Goal: Information Seeking & Learning: Learn about a topic

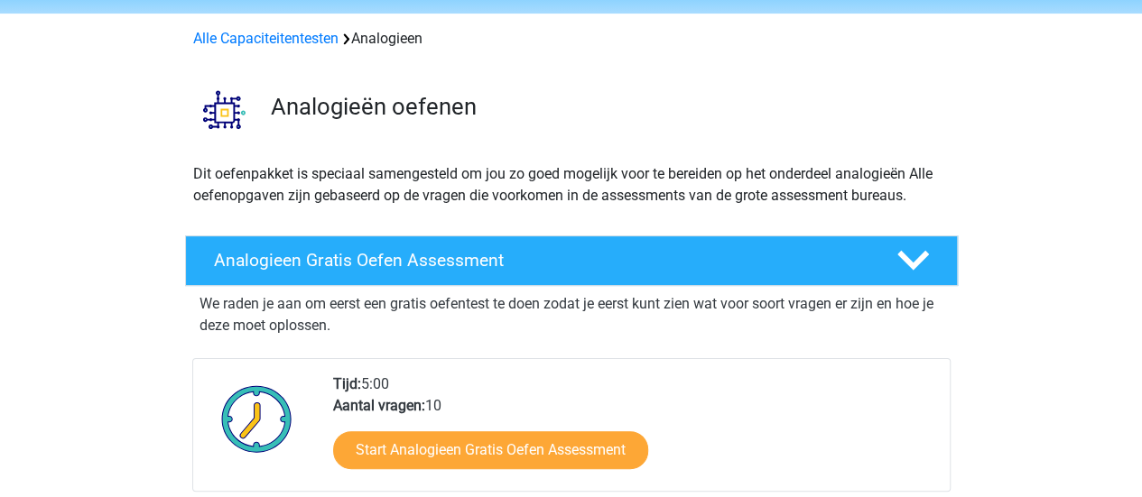
scroll to position [90, 0]
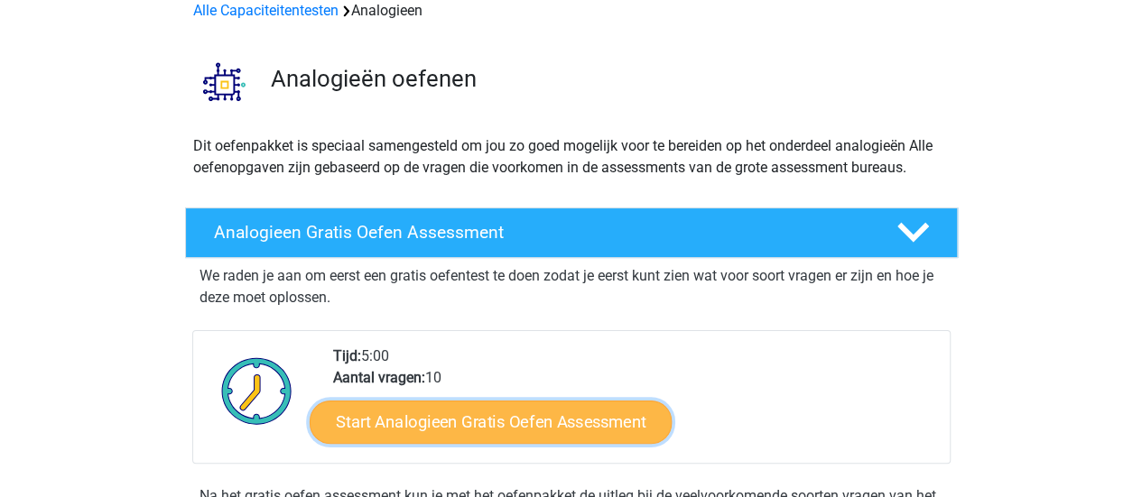
click at [457, 418] on link "Start Analogieen Gratis Oefen Assessment" at bounding box center [491, 421] width 362 height 43
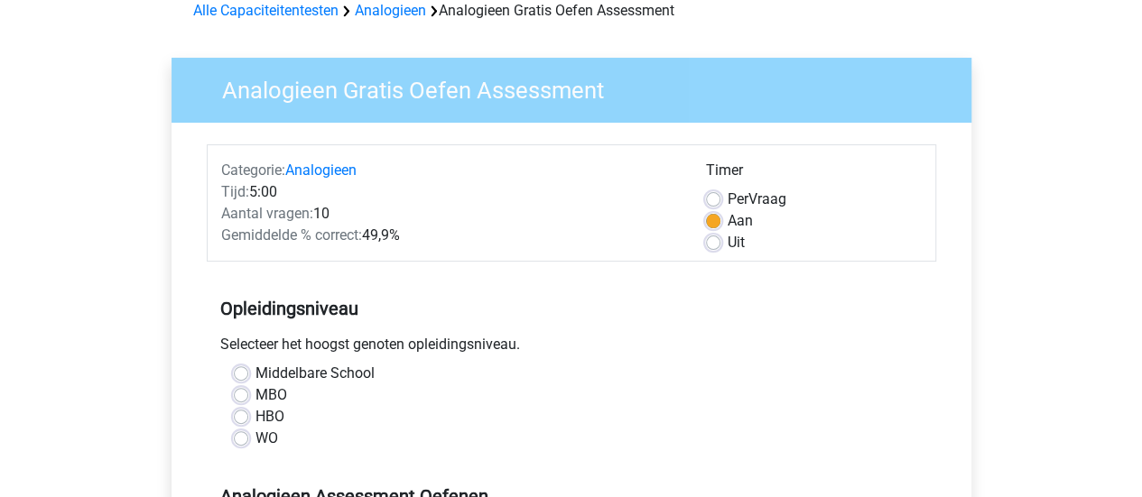
scroll to position [181, 0]
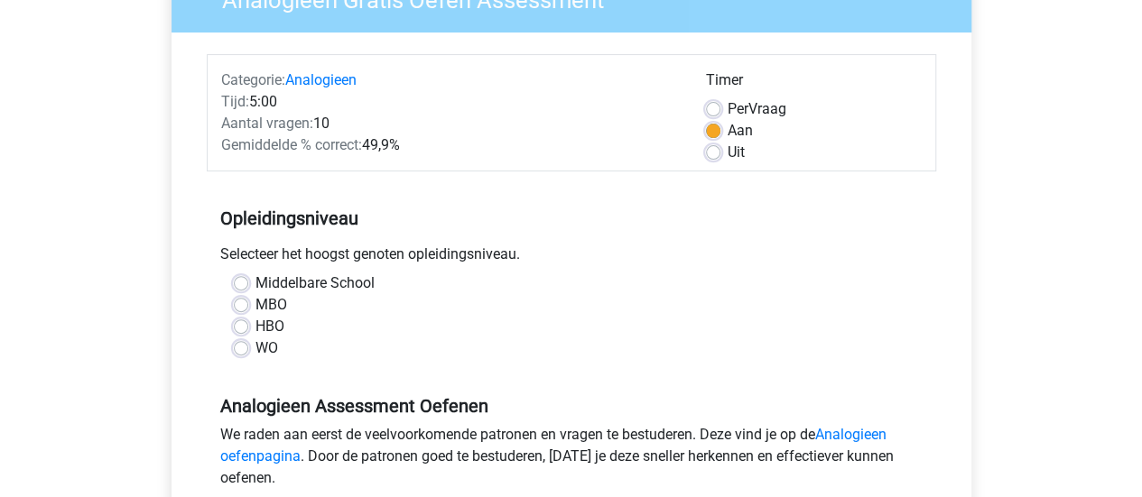
click at [256, 349] on label "WO" at bounding box center [267, 349] width 23 height 22
click at [242, 349] on input "WO" at bounding box center [241, 347] width 14 height 18
radio input "true"
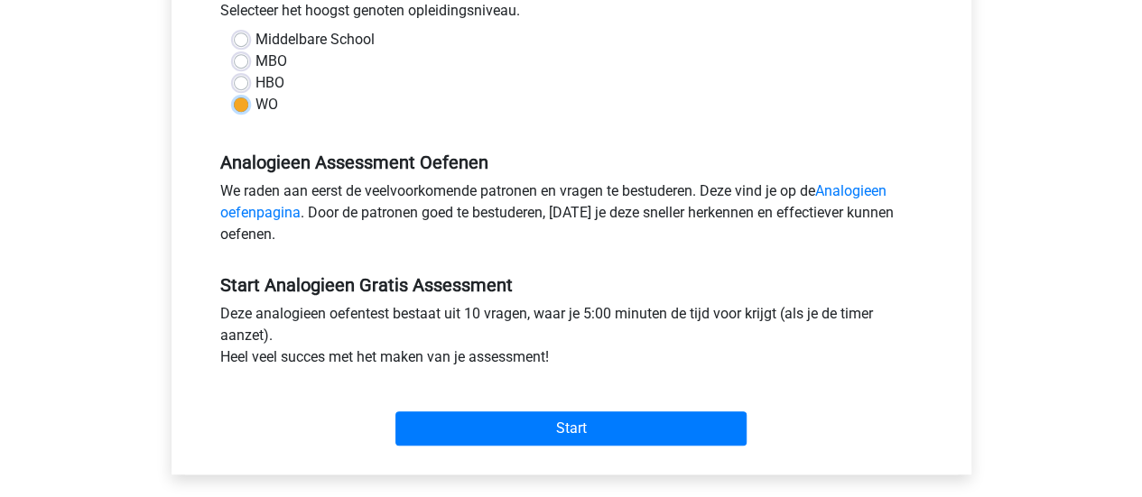
scroll to position [451, 0]
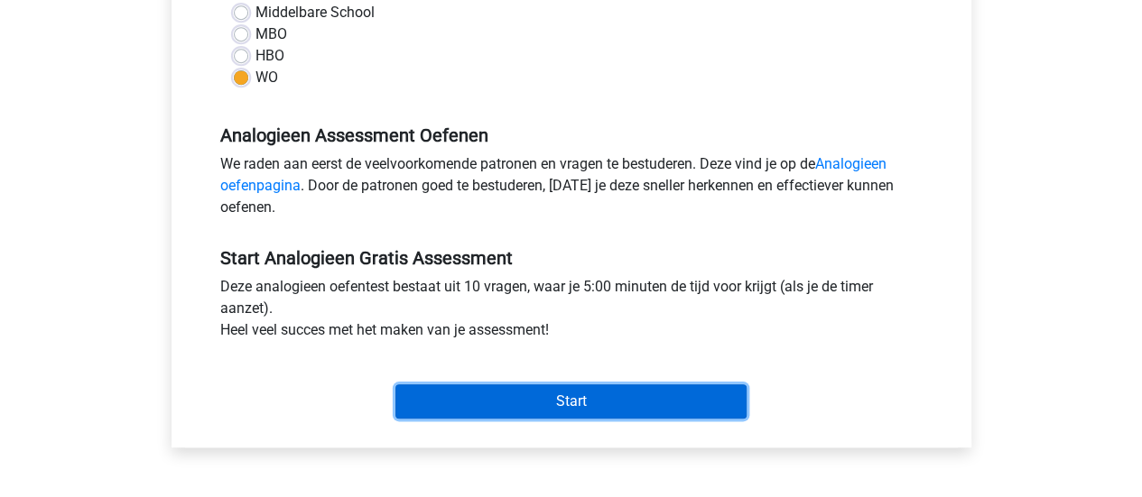
click at [581, 393] on input "Start" at bounding box center [570, 402] width 351 height 34
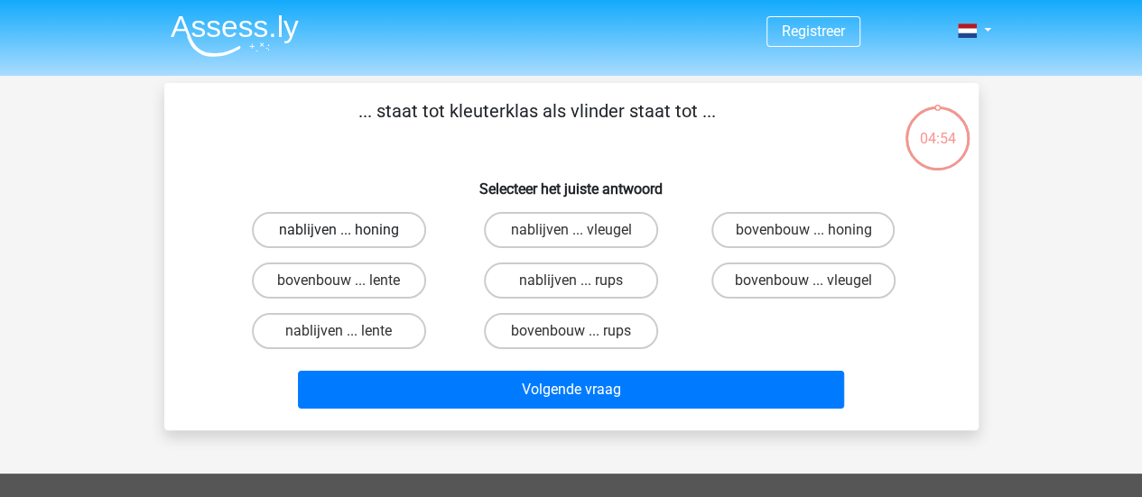
click at [362, 228] on label "nablijven ... honing" at bounding box center [339, 230] width 174 height 36
click at [350, 230] on input "nablijven ... honing" at bounding box center [345, 236] width 12 height 12
radio input "true"
click at [605, 332] on label "bovenbouw ... rups" at bounding box center [571, 331] width 174 height 36
click at [582, 332] on input "bovenbouw ... rups" at bounding box center [577, 337] width 12 height 12
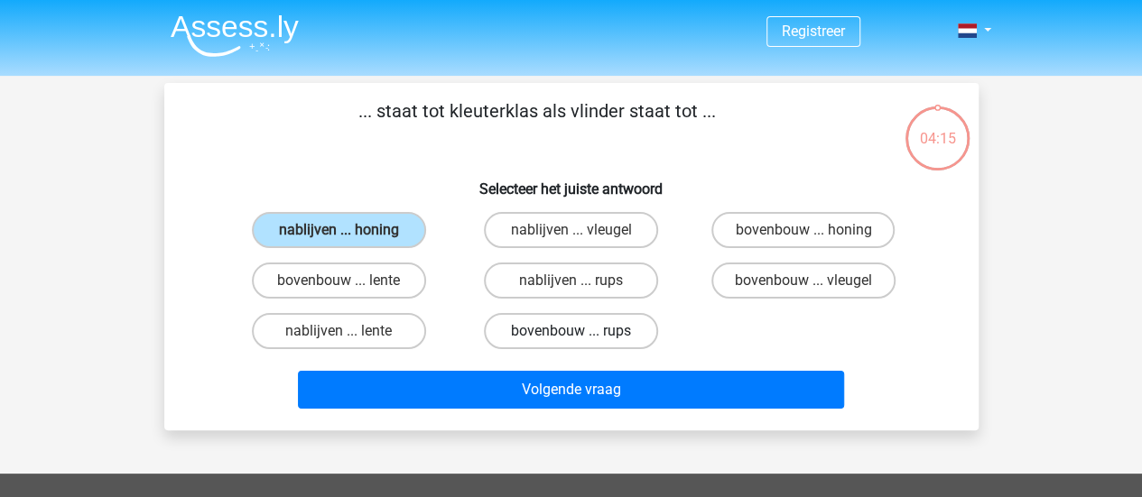
radio input "true"
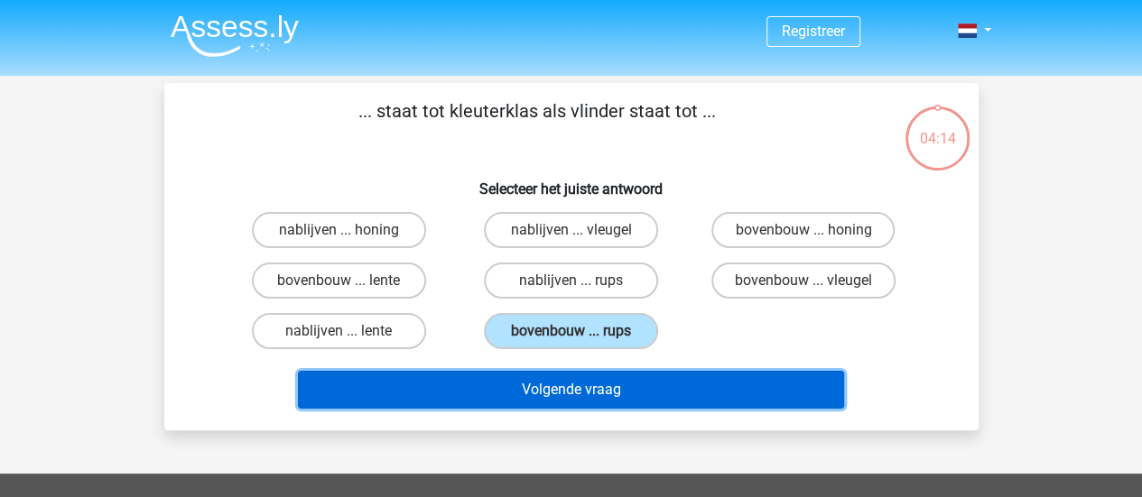
click at [600, 386] on button "Volgende vraag" at bounding box center [571, 390] width 546 height 38
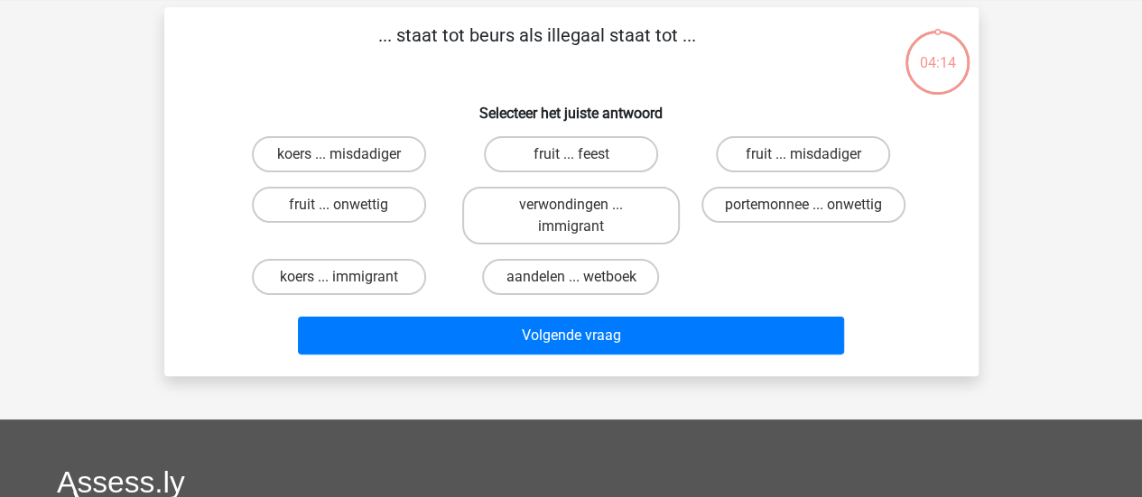
scroll to position [83, 0]
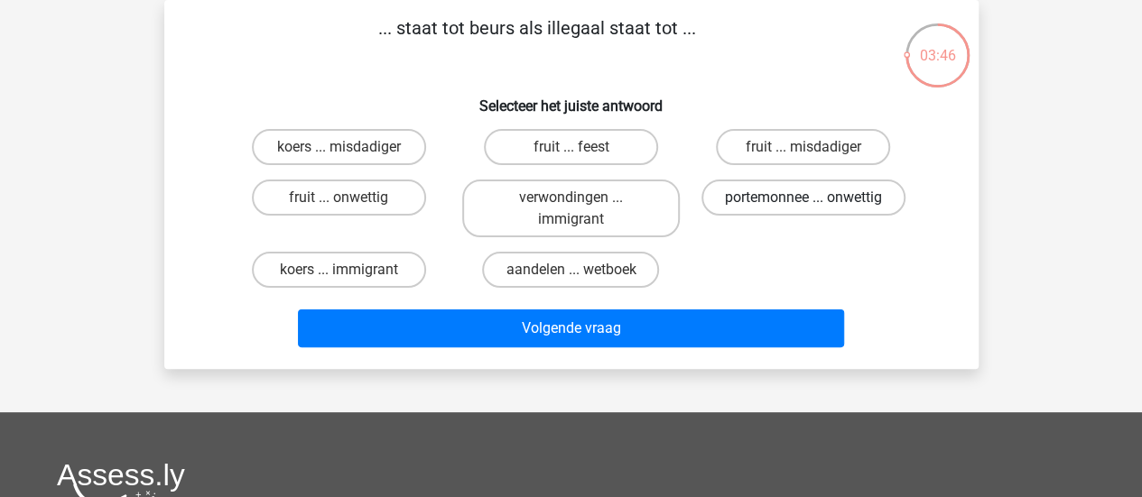
click at [787, 195] on label "portemonnee ... onwettig" at bounding box center [804, 198] width 204 height 36
click at [804, 198] on input "portemonnee ... onwettig" at bounding box center [810, 204] width 12 height 12
radio input "true"
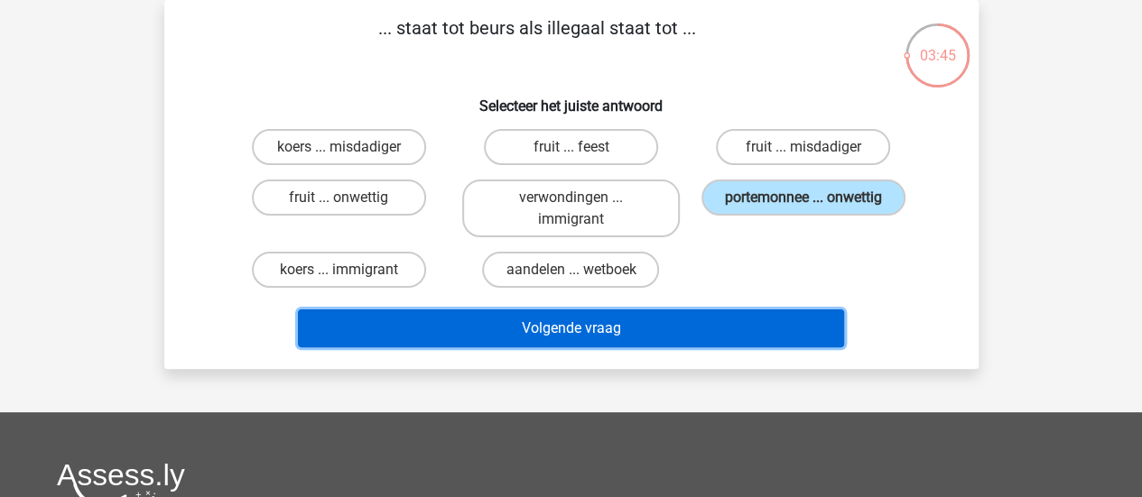
click at [600, 330] on button "Volgende vraag" at bounding box center [571, 329] width 546 height 38
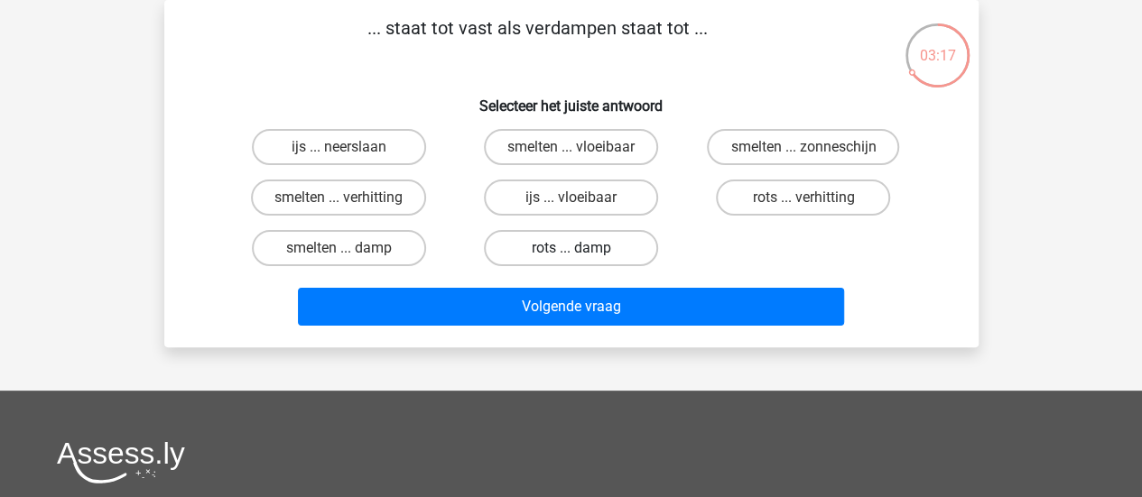
click at [576, 246] on label "rots ... damp" at bounding box center [571, 248] width 174 height 36
click at [576, 248] on input "rots ... damp" at bounding box center [577, 254] width 12 height 12
radio input "true"
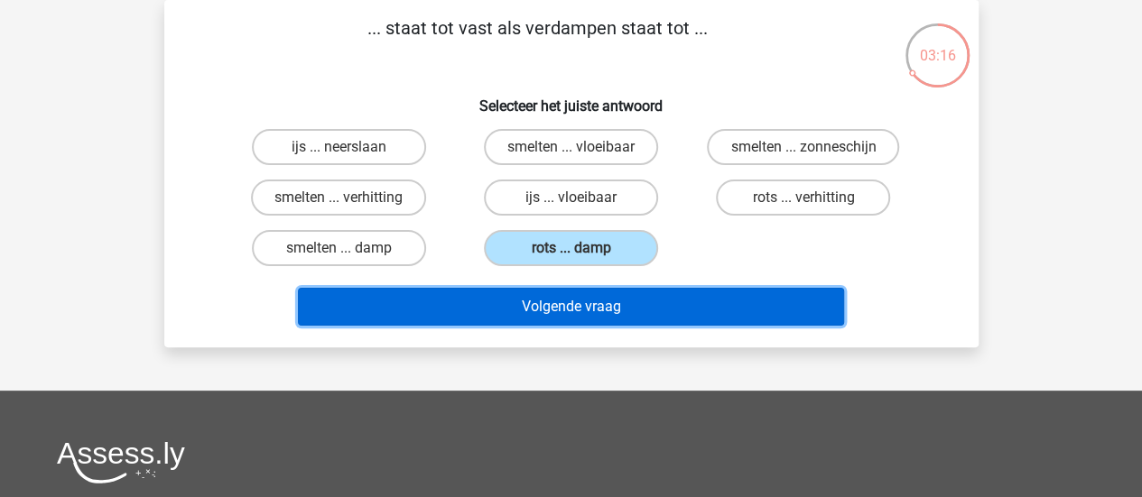
click at [584, 304] on button "Volgende vraag" at bounding box center [571, 307] width 546 height 38
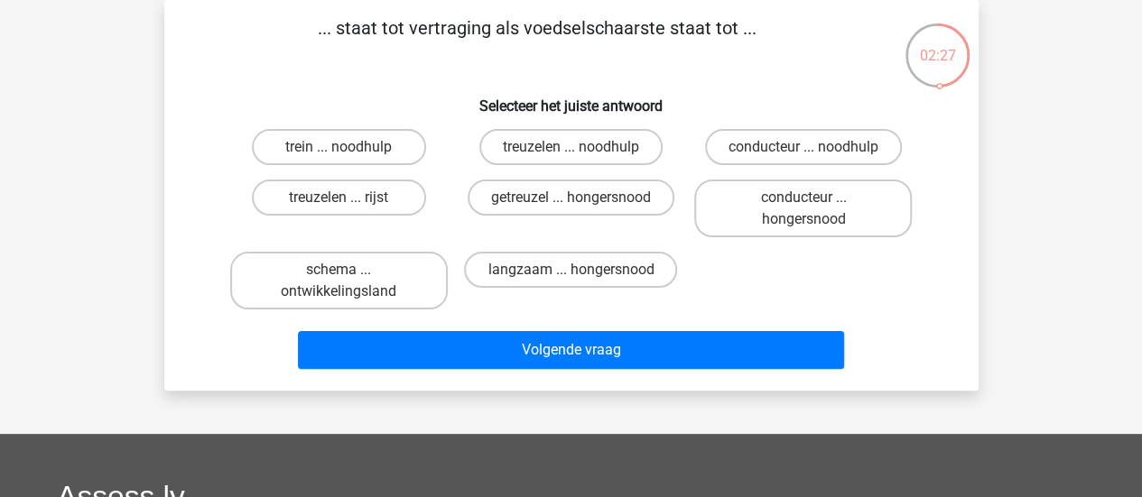
click at [571, 204] on input "getreuzel ... hongersnood" at bounding box center [577, 204] width 12 height 12
radio input "true"
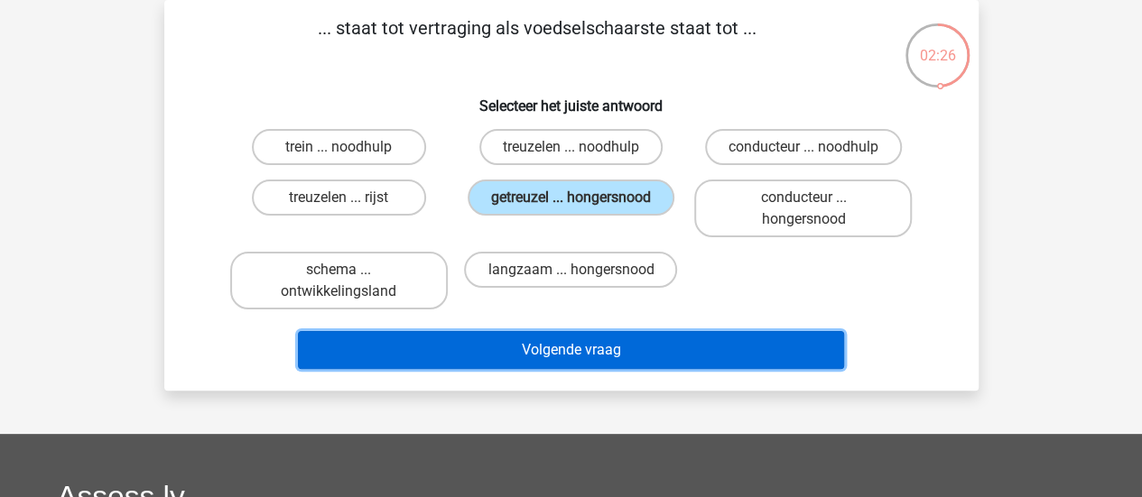
click at [590, 352] on button "Volgende vraag" at bounding box center [571, 350] width 546 height 38
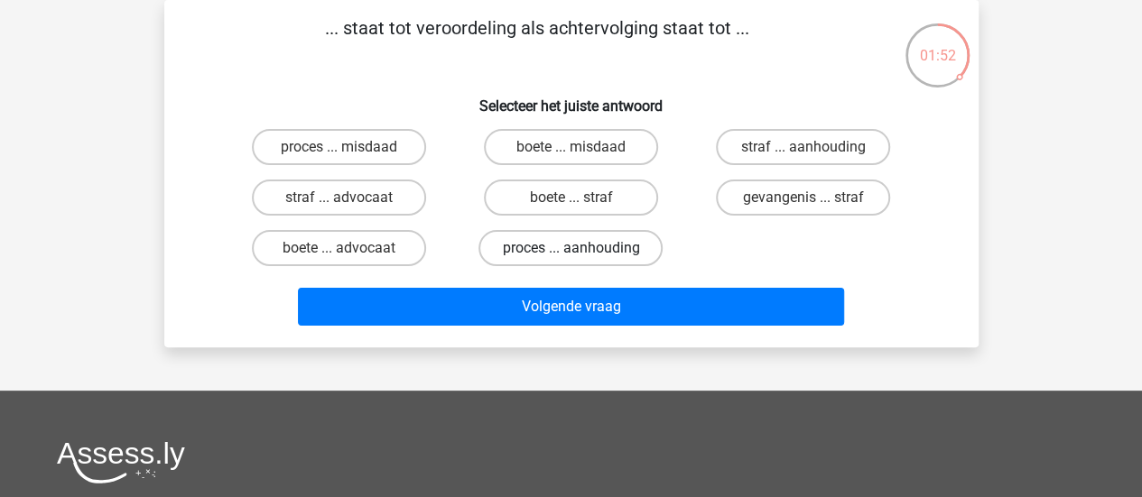
click at [542, 243] on label "proces ... aanhouding" at bounding box center [571, 248] width 184 height 36
click at [571, 248] on input "proces ... aanhouding" at bounding box center [577, 254] width 12 height 12
radio input "true"
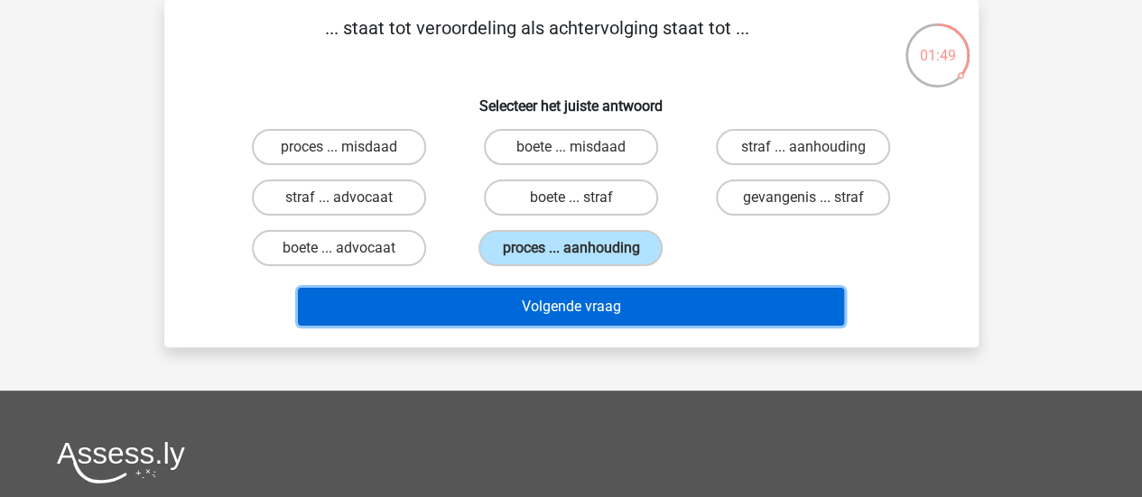
click at [556, 310] on button "Volgende vraag" at bounding box center [571, 307] width 546 height 38
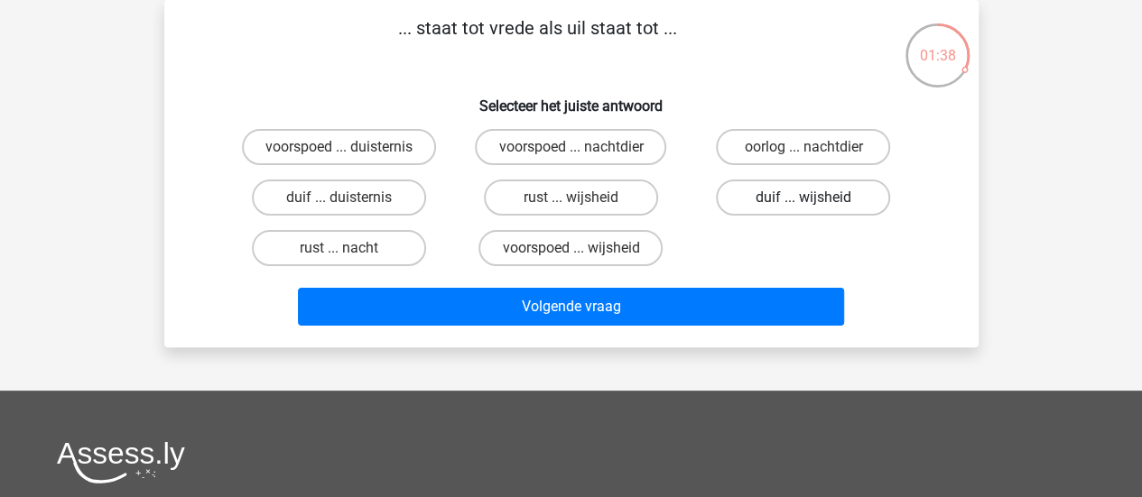
click at [789, 191] on label "duif ... wijsheid" at bounding box center [803, 198] width 174 height 36
click at [804, 198] on input "duif ... wijsheid" at bounding box center [810, 204] width 12 height 12
radio input "true"
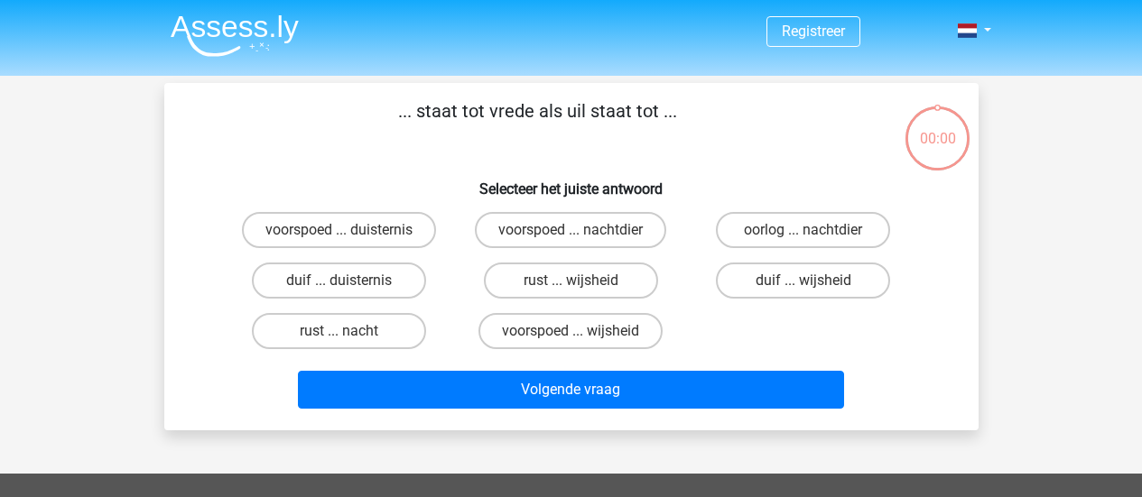
scroll to position [83, 0]
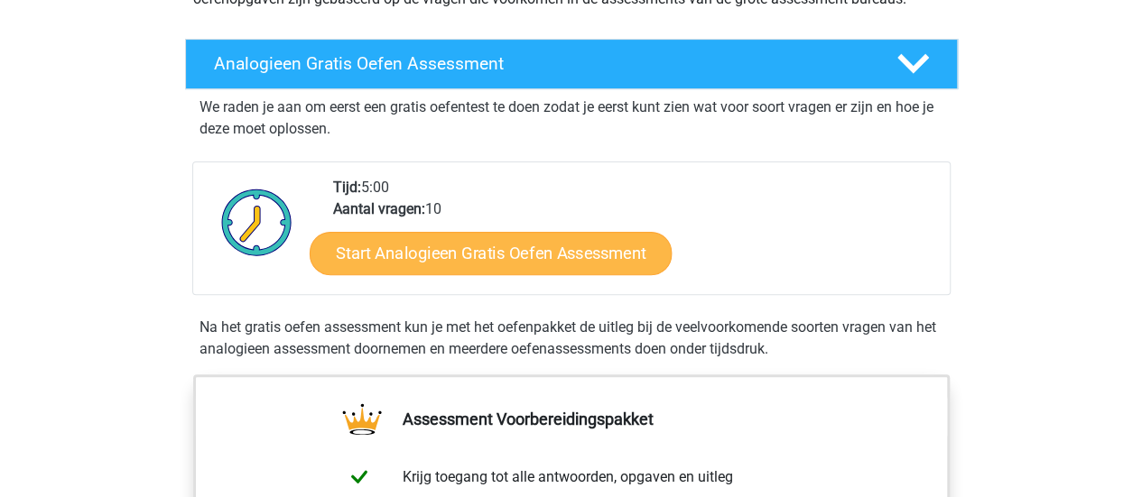
scroll to position [271, 0]
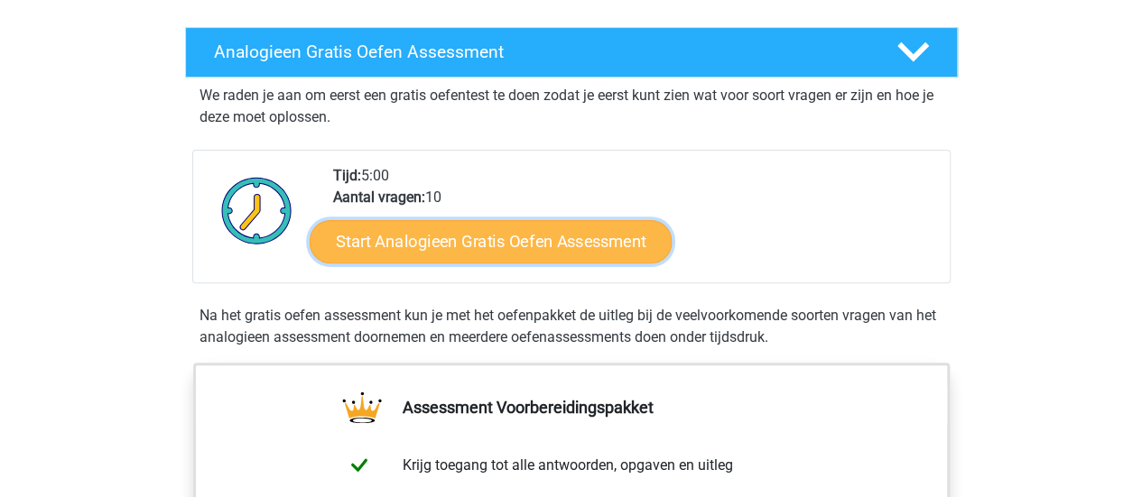
click at [502, 242] on link "Start Analogieen Gratis Oefen Assessment" at bounding box center [491, 240] width 362 height 43
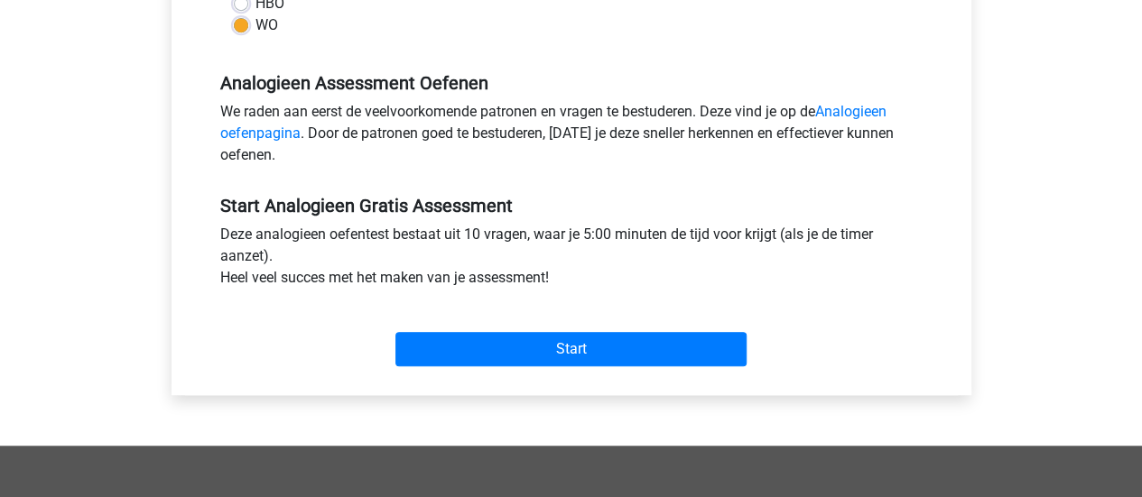
scroll to position [542, 0]
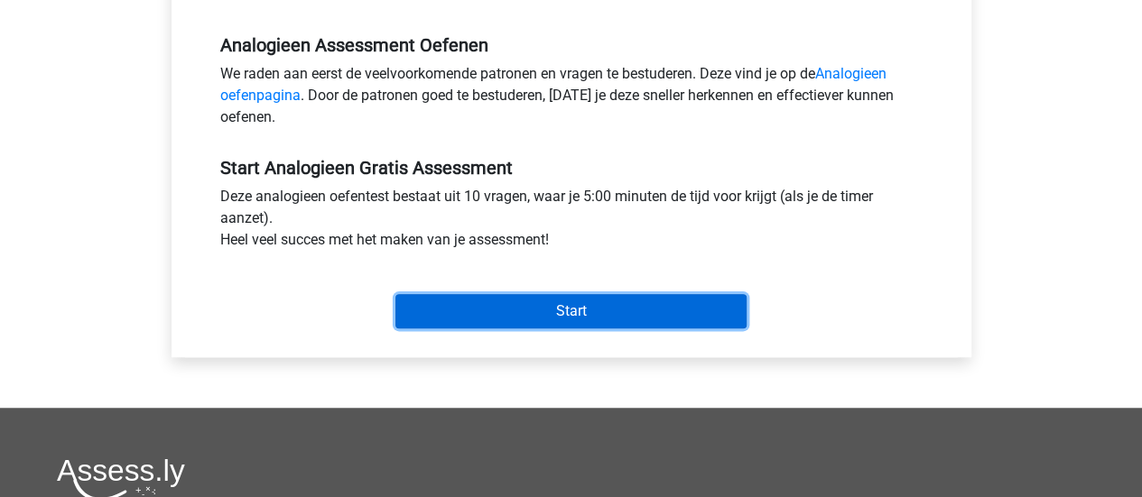
click at [544, 308] on input "Start" at bounding box center [570, 311] width 351 height 34
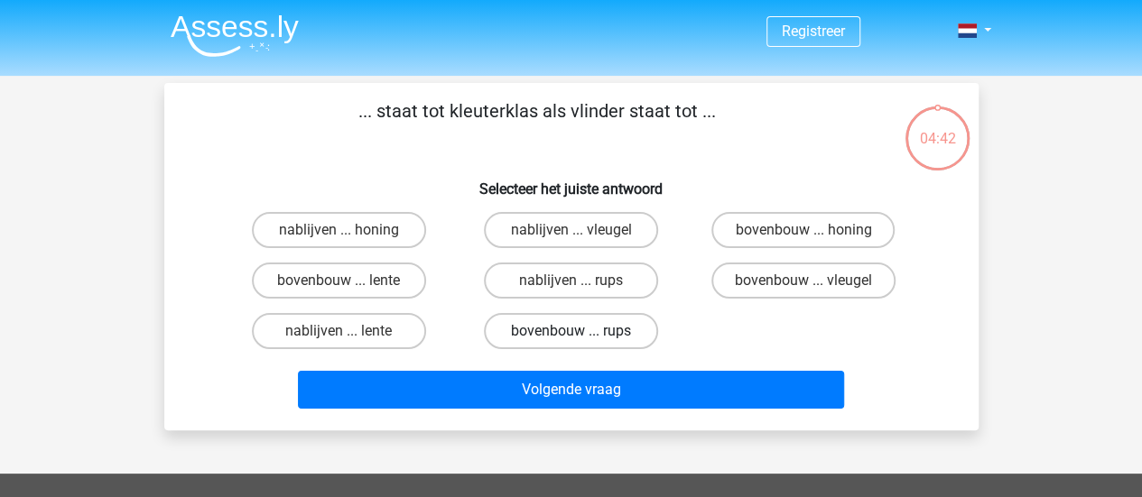
click at [567, 328] on label "bovenbouw ... rups" at bounding box center [571, 331] width 174 height 36
click at [571, 331] on input "bovenbouw ... rups" at bounding box center [577, 337] width 12 height 12
radio input "true"
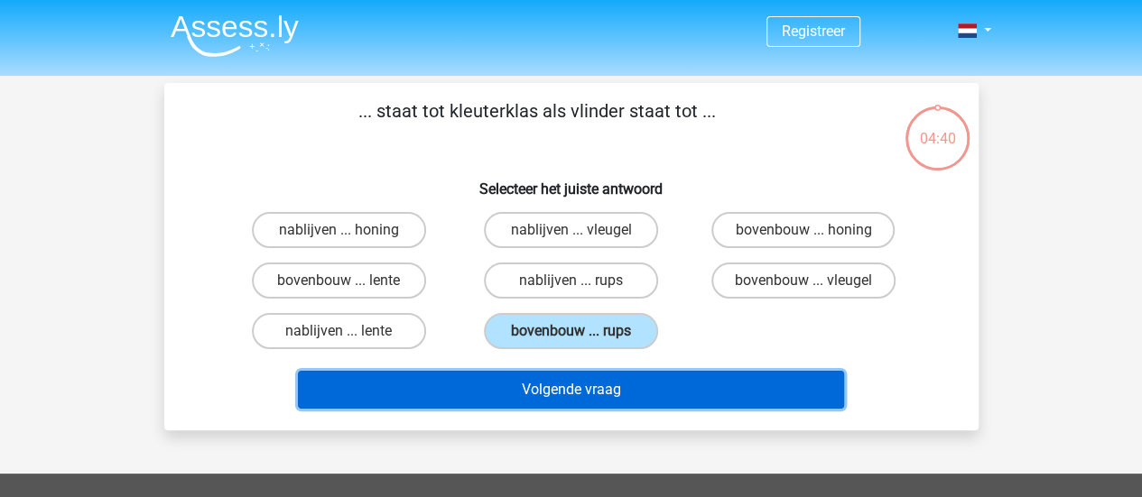
click at [568, 391] on button "Volgende vraag" at bounding box center [571, 390] width 546 height 38
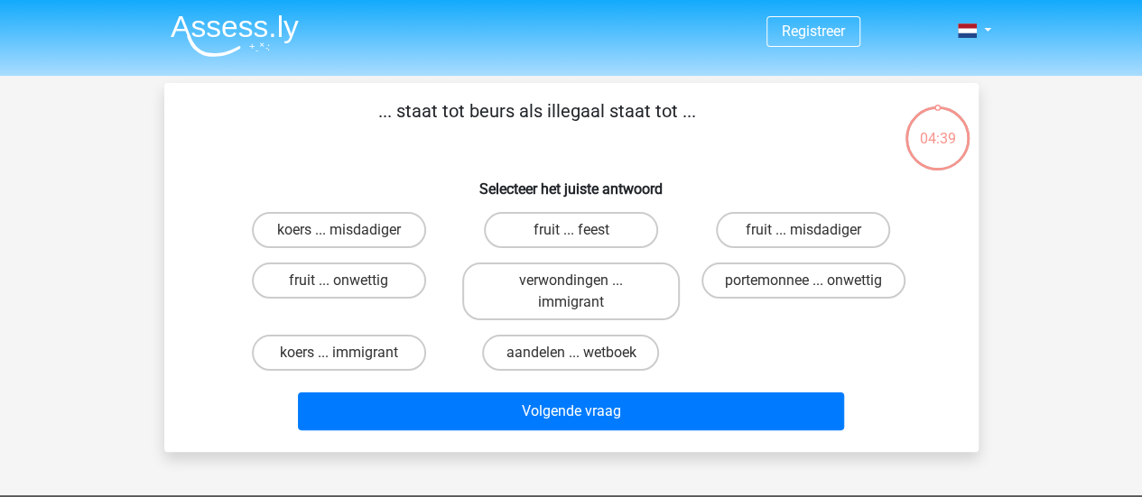
scroll to position [83, 0]
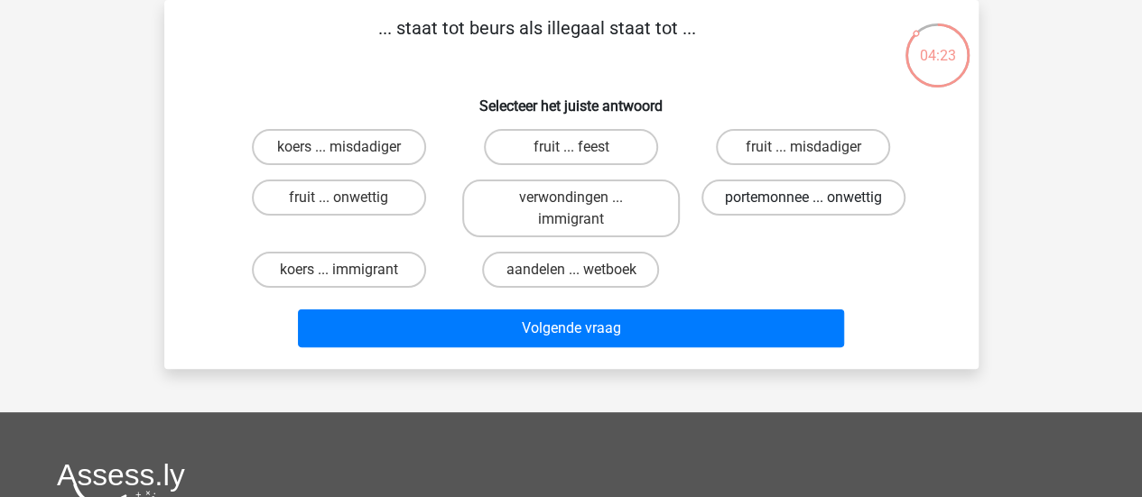
click at [815, 193] on label "portemonnee ... onwettig" at bounding box center [804, 198] width 204 height 36
click at [815, 198] on input "portemonnee ... onwettig" at bounding box center [810, 204] width 12 height 12
radio input "true"
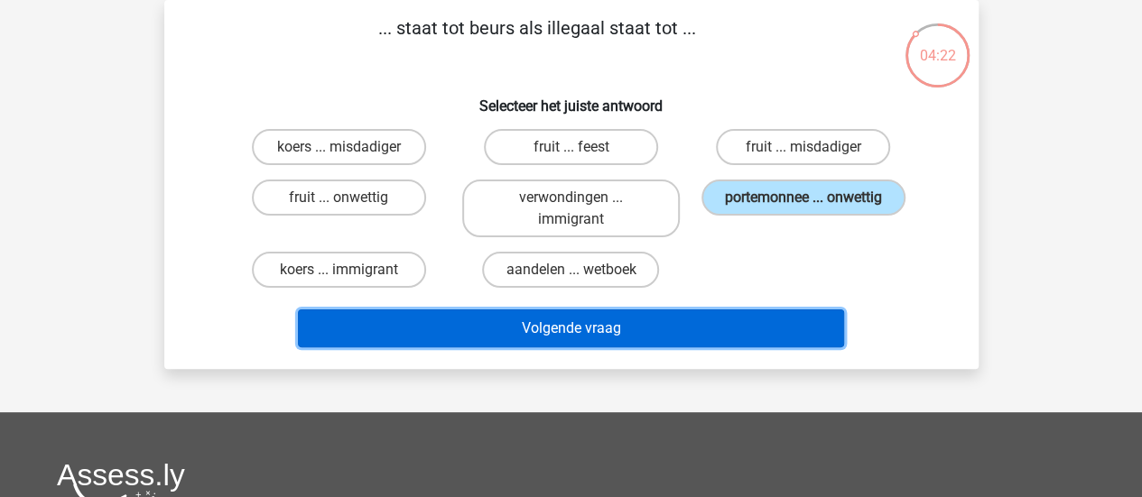
click at [544, 328] on button "Volgende vraag" at bounding box center [571, 329] width 546 height 38
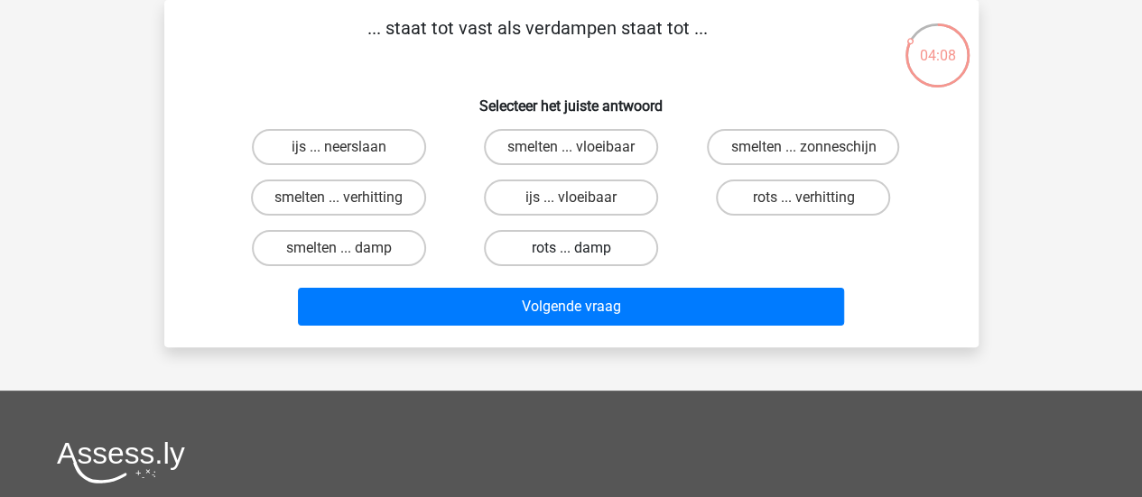
click at [581, 245] on label "rots ... damp" at bounding box center [571, 248] width 174 height 36
click at [581, 248] on input "rots ... damp" at bounding box center [577, 254] width 12 height 12
radio input "true"
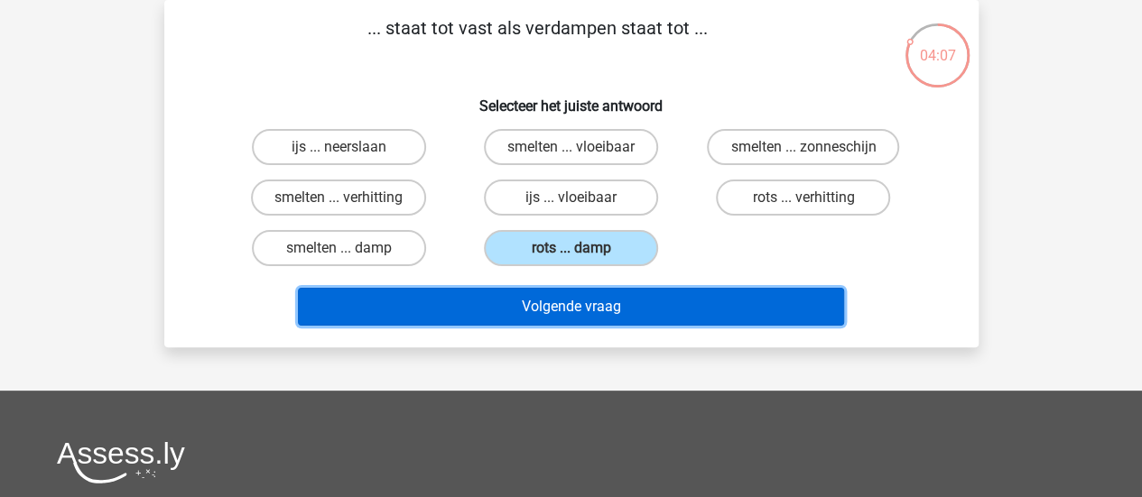
click at [589, 309] on button "Volgende vraag" at bounding box center [571, 307] width 546 height 38
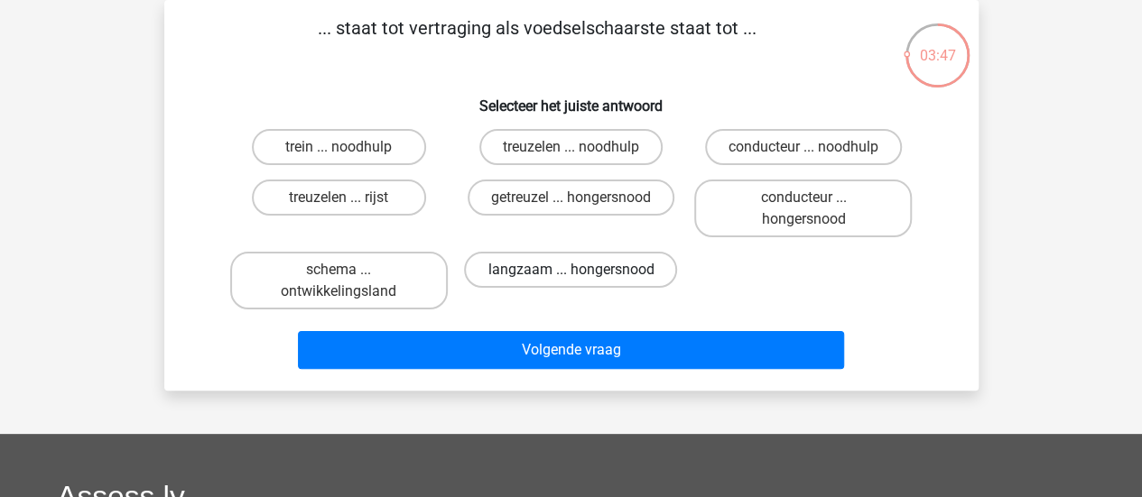
click at [563, 268] on label "langzaam ... hongersnood" at bounding box center [570, 270] width 213 height 36
click at [571, 270] on input "langzaam ... hongersnood" at bounding box center [577, 276] width 12 height 12
radio input "true"
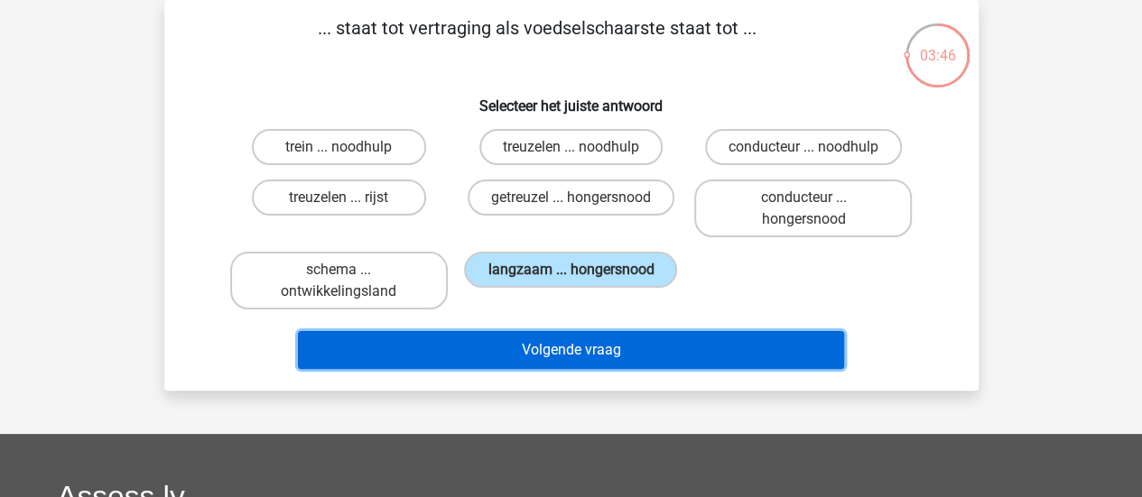
click at [582, 346] on button "Volgende vraag" at bounding box center [571, 350] width 546 height 38
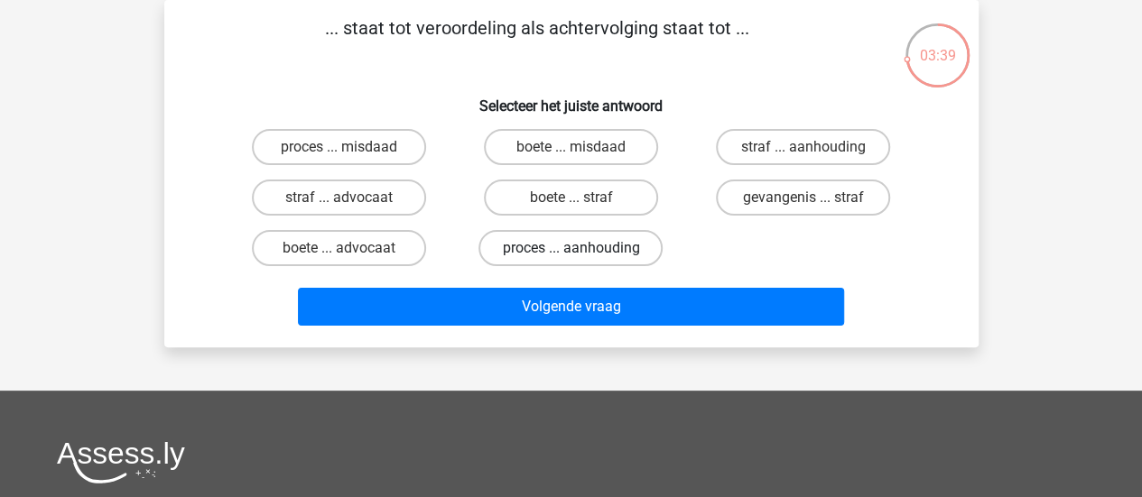
click at [580, 243] on label "proces ... aanhouding" at bounding box center [571, 248] width 184 height 36
click at [580, 248] on input "proces ... aanhouding" at bounding box center [577, 254] width 12 height 12
radio input "true"
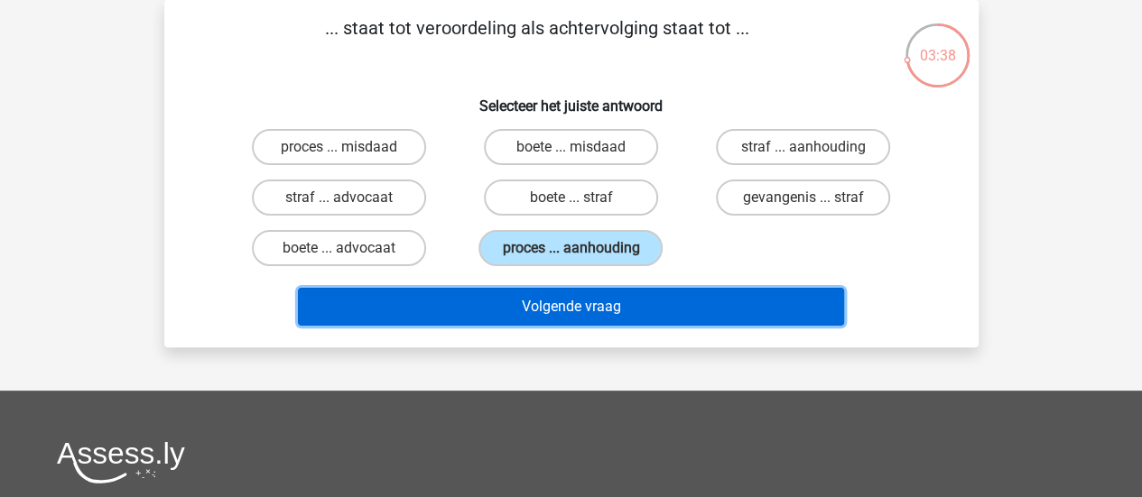
click at [590, 311] on button "Volgende vraag" at bounding box center [571, 307] width 546 height 38
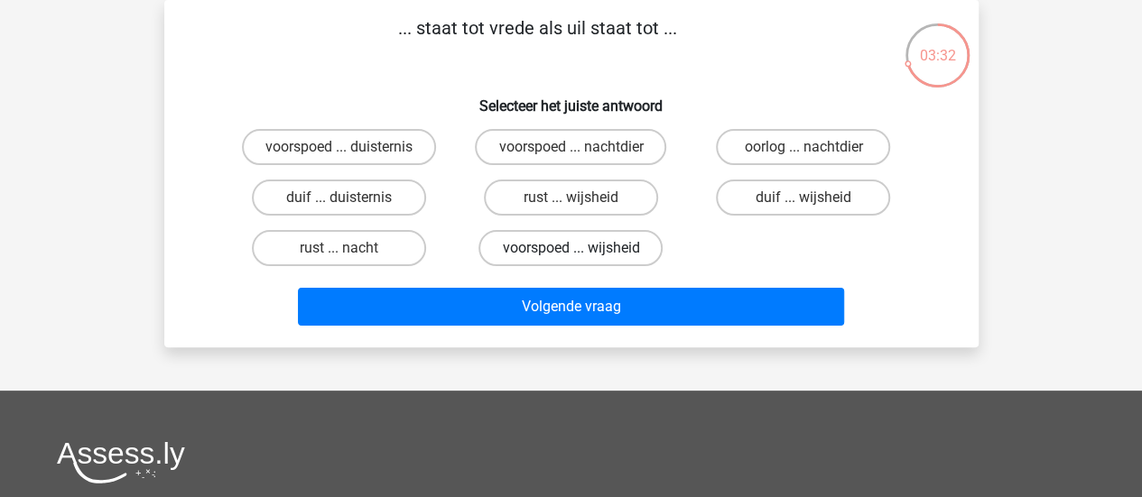
click at [582, 249] on label "voorspoed ... wijsheid" at bounding box center [571, 248] width 184 height 36
click at [582, 249] on input "voorspoed ... wijsheid" at bounding box center [577, 254] width 12 height 12
radio input "true"
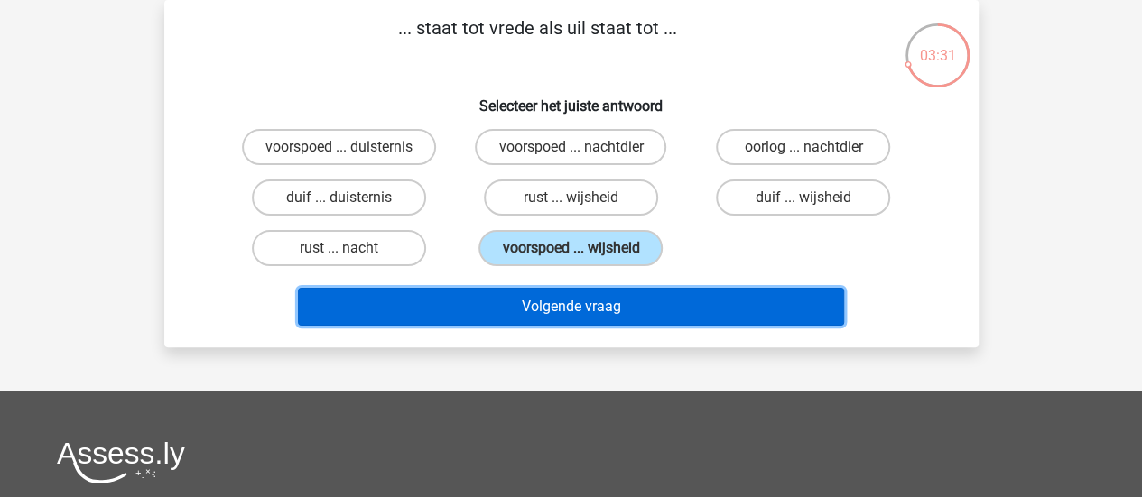
click at [589, 293] on button "Volgende vraag" at bounding box center [571, 307] width 546 height 38
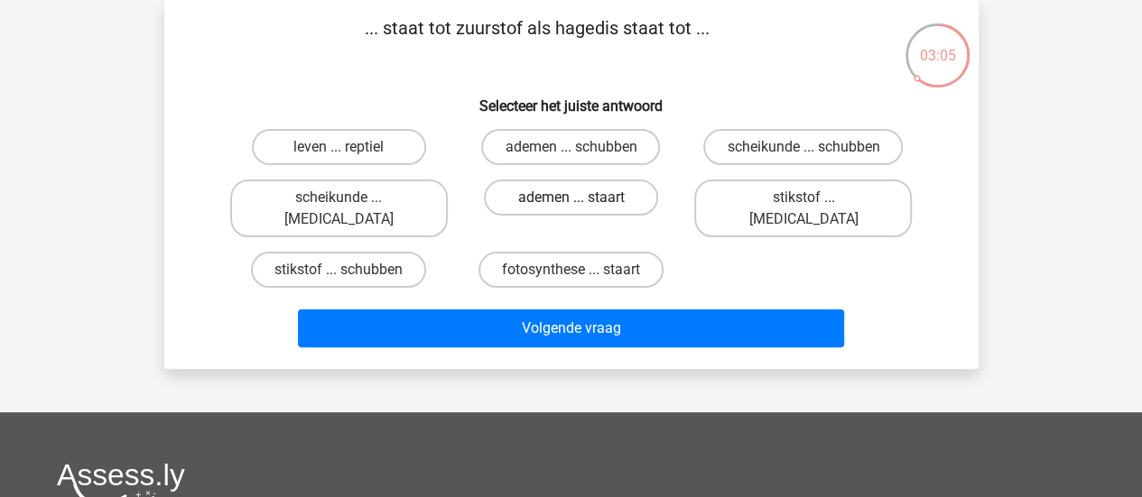
click at [551, 197] on label "ademen ... staart" at bounding box center [571, 198] width 174 height 36
click at [571, 198] on input "ademen ... staart" at bounding box center [577, 204] width 12 height 12
radio input "true"
click at [559, 140] on label "ademen ... schubben" at bounding box center [570, 147] width 179 height 36
click at [571, 147] on input "ademen ... schubben" at bounding box center [577, 153] width 12 height 12
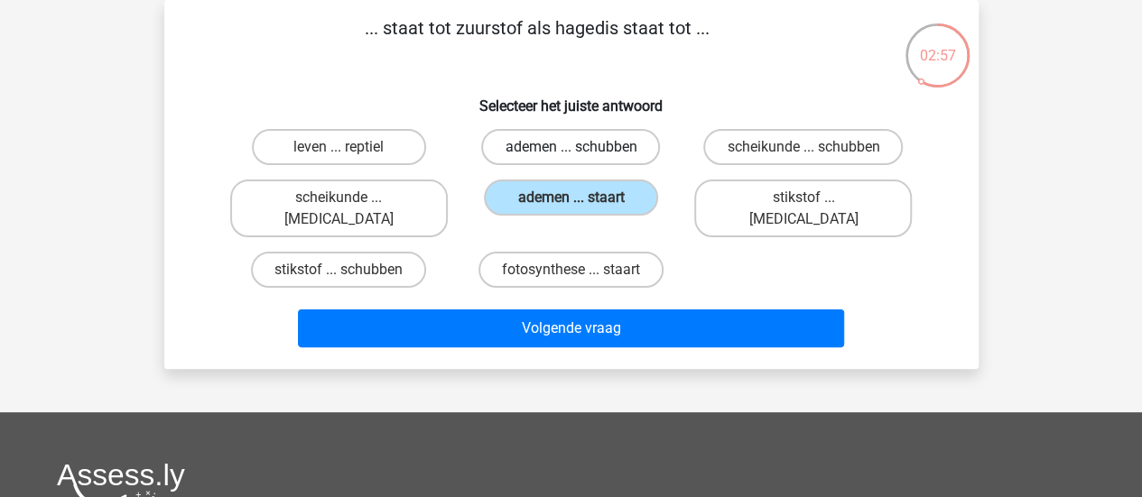
radio input "true"
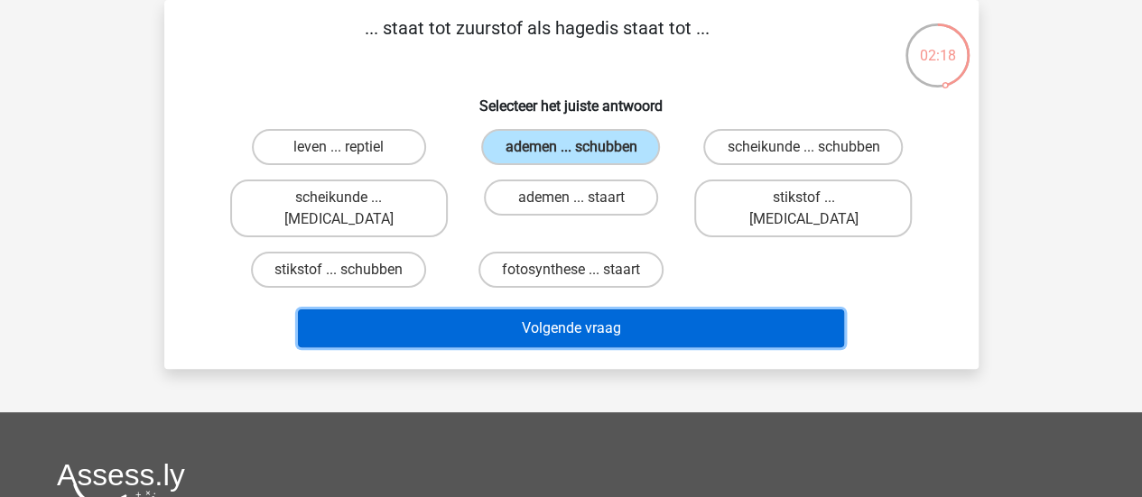
click at [589, 310] on button "Volgende vraag" at bounding box center [571, 329] width 546 height 38
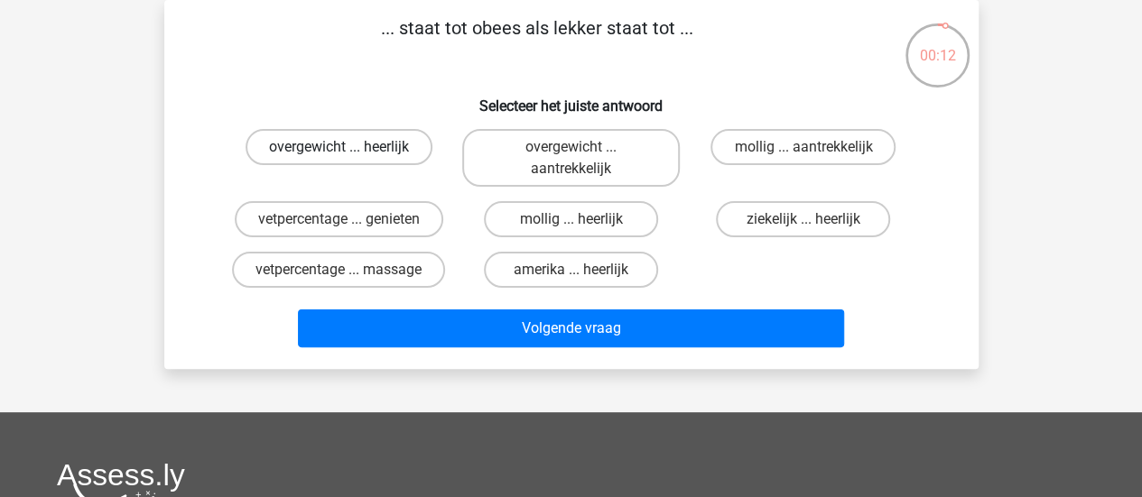
click at [356, 152] on label "overgewicht ... heerlijk" at bounding box center [339, 147] width 187 height 36
click at [350, 152] on input "overgewicht ... heerlijk" at bounding box center [345, 153] width 12 height 12
radio input "true"
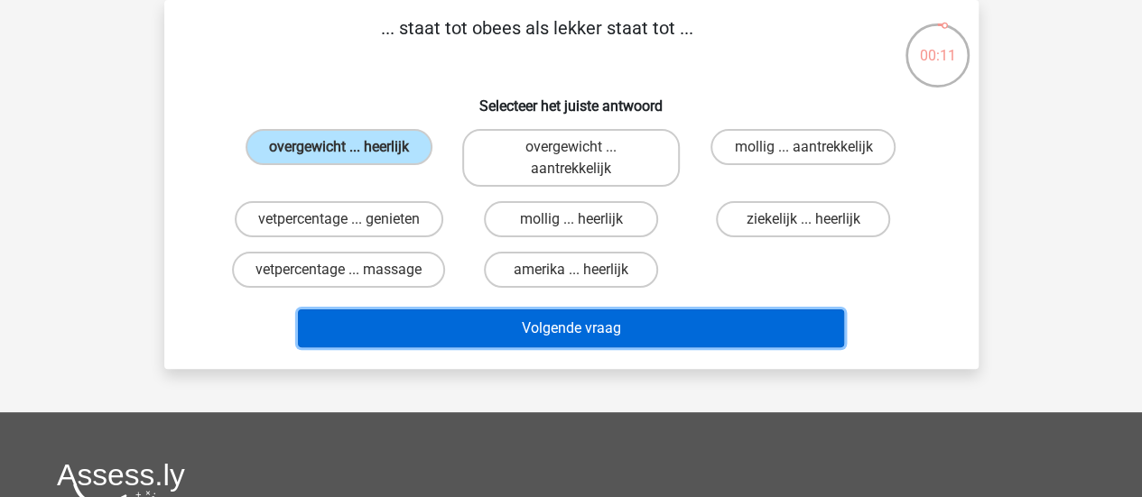
click at [599, 331] on button "Volgende vraag" at bounding box center [571, 329] width 546 height 38
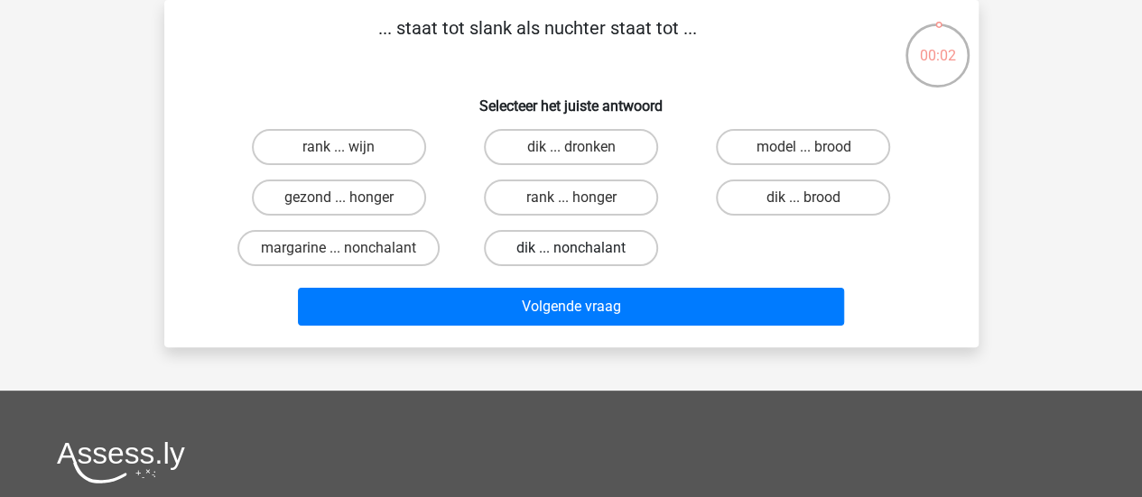
click at [553, 247] on label "dik ... nonchalant" at bounding box center [571, 248] width 174 height 36
click at [571, 248] on input "dik ... nonchalant" at bounding box center [577, 254] width 12 height 12
radio input "true"
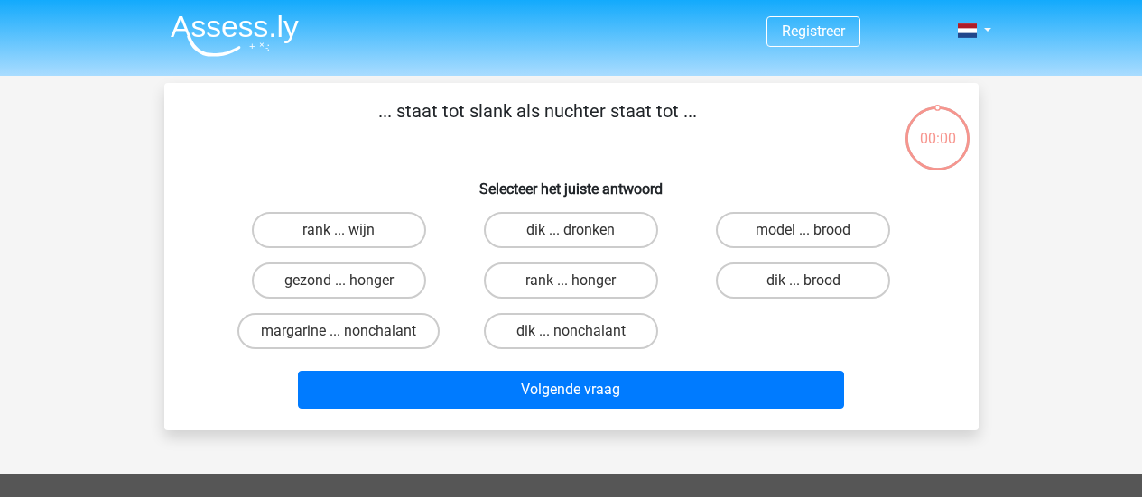
scroll to position [83, 0]
